Goal: Information Seeking & Learning: Learn about a topic

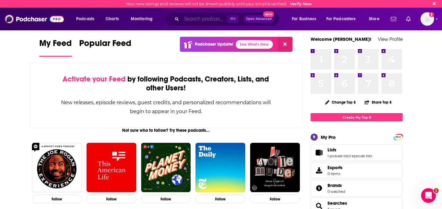
click at [208, 21] on input "Search podcasts, credits, & more..." at bounding box center [204, 19] width 46 height 10
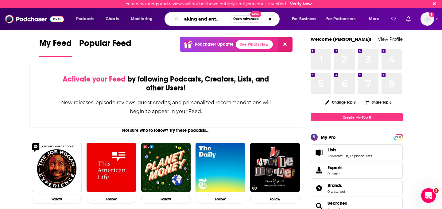
scroll to position [0, 10]
click at [217, 21] on input "breaking and enterising" at bounding box center [205, 19] width 49 height 10
type input "breaking and entering"
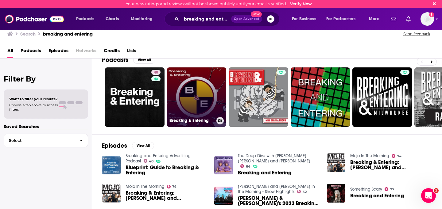
scroll to position [11, 0]
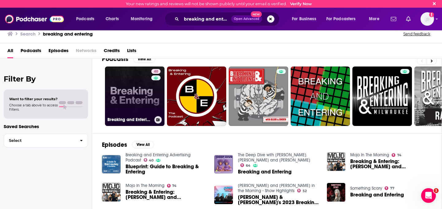
click at [141, 97] on link "40 Breaking and Entering Advertising Podcast" at bounding box center [135, 97] width 60 height 60
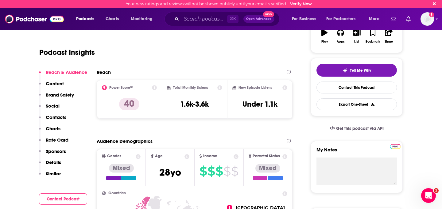
scroll to position [107, 0]
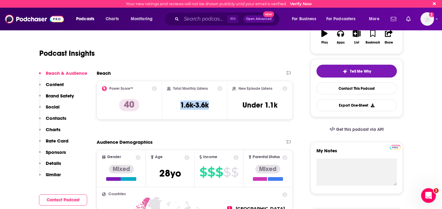
drag, startPoint x: 212, startPoint y: 107, endPoint x: 171, endPoint y: 106, distance: 40.5
click at [171, 106] on div "Total Monthly Listens 1.6k-3.6k" at bounding box center [195, 100] width 56 height 28
copy h3 "1.6k-3.6k"
click at [269, 108] on h3 "Under 1.1k" at bounding box center [259, 105] width 35 height 9
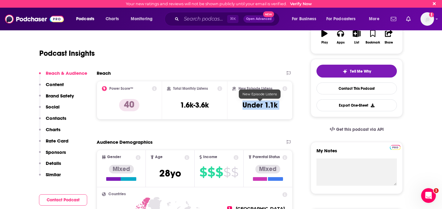
click at [269, 108] on h3 "Under 1.1k" at bounding box center [259, 105] width 35 height 9
copy div "Under 1.1k Export One-Sheet"
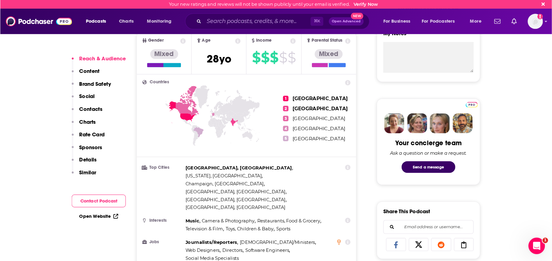
scroll to position [228, 0]
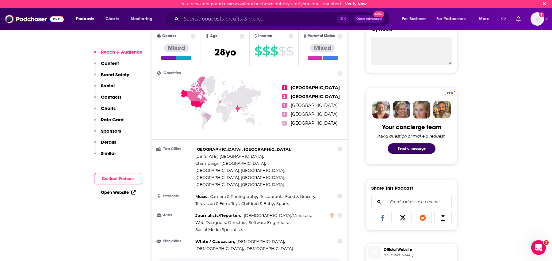
click at [246, 209] on p "Show More" at bounding box center [248, 264] width 18 height 4
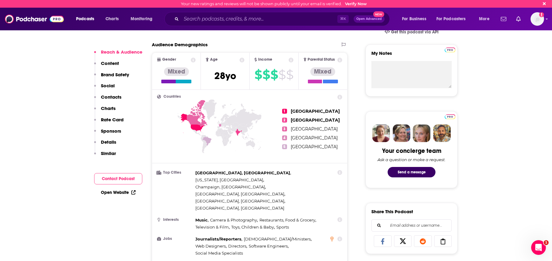
scroll to position [203, 0]
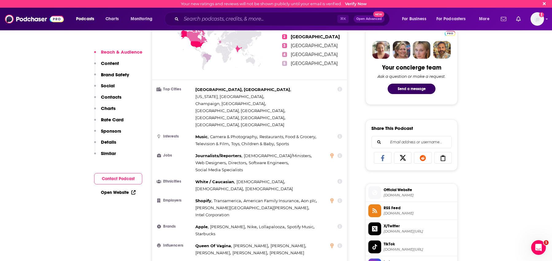
scroll to position [288, 0]
click at [332, 198] on icon at bounding box center [331, 200] width 3 height 5
